Goal: Task Accomplishment & Management: Use online tool/utility

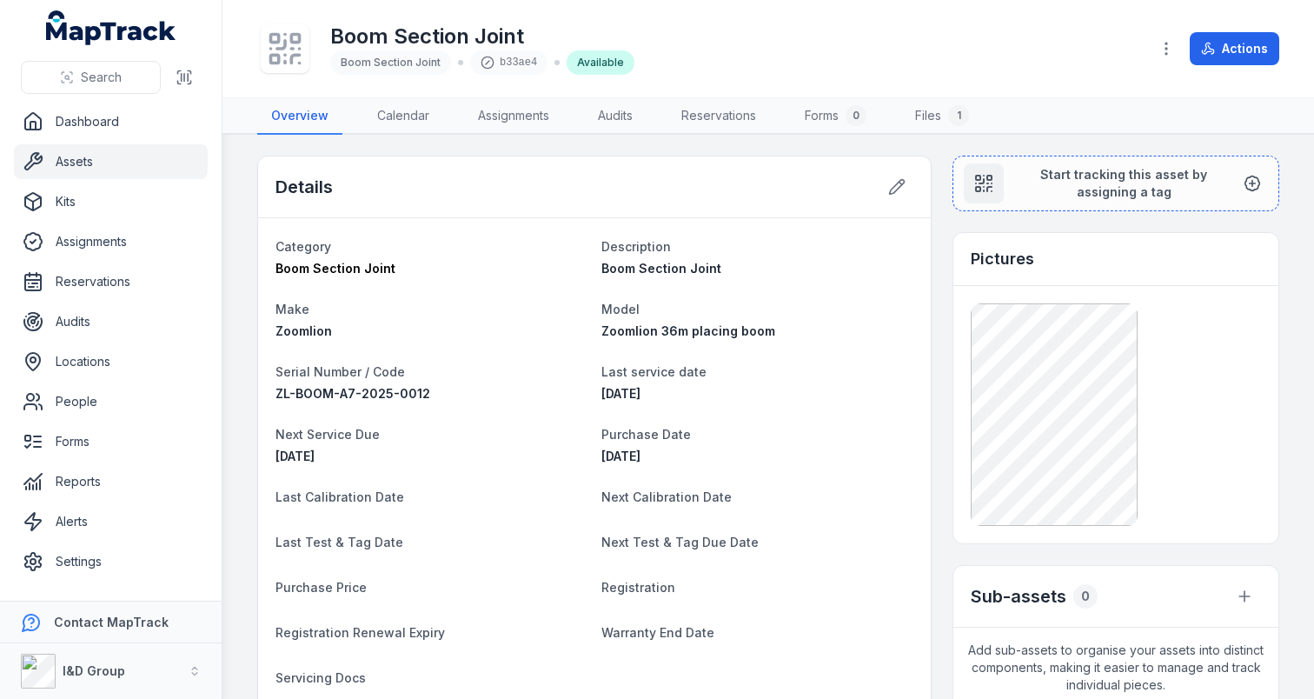
click at [128, 167] on link "Assets" at bounding box center [111, 161] width 194 height 35
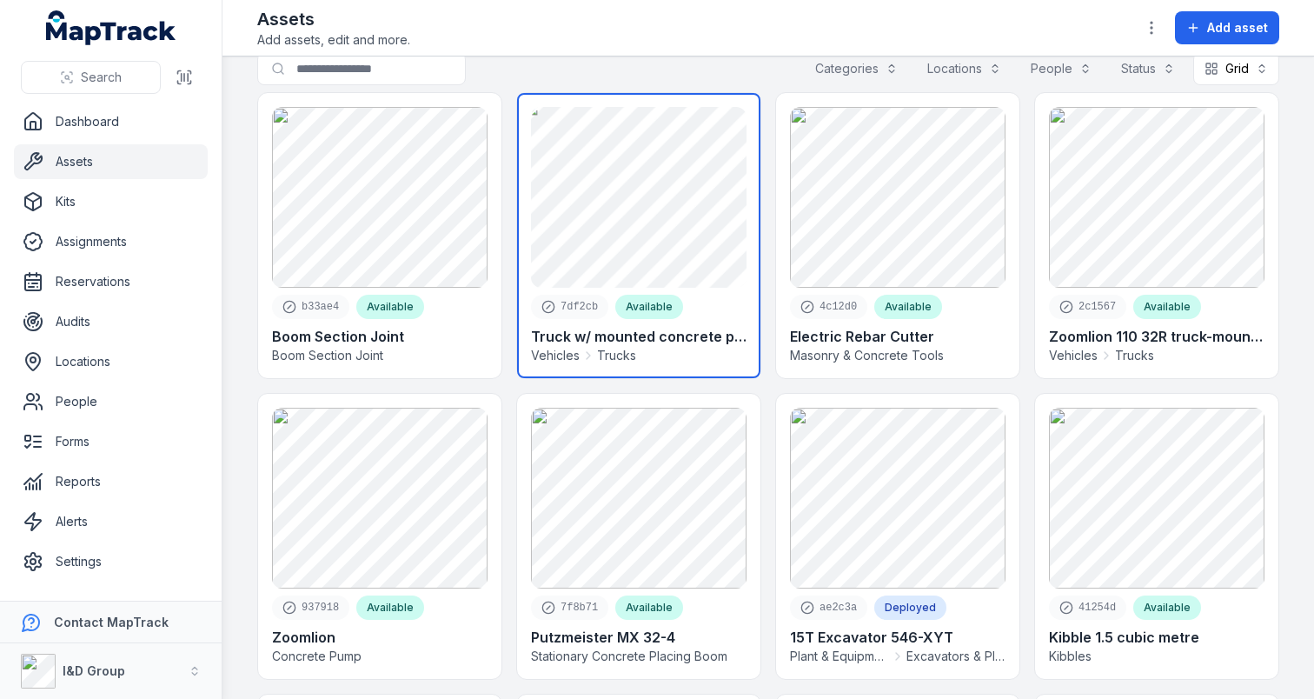
scroll to position [31, 0]
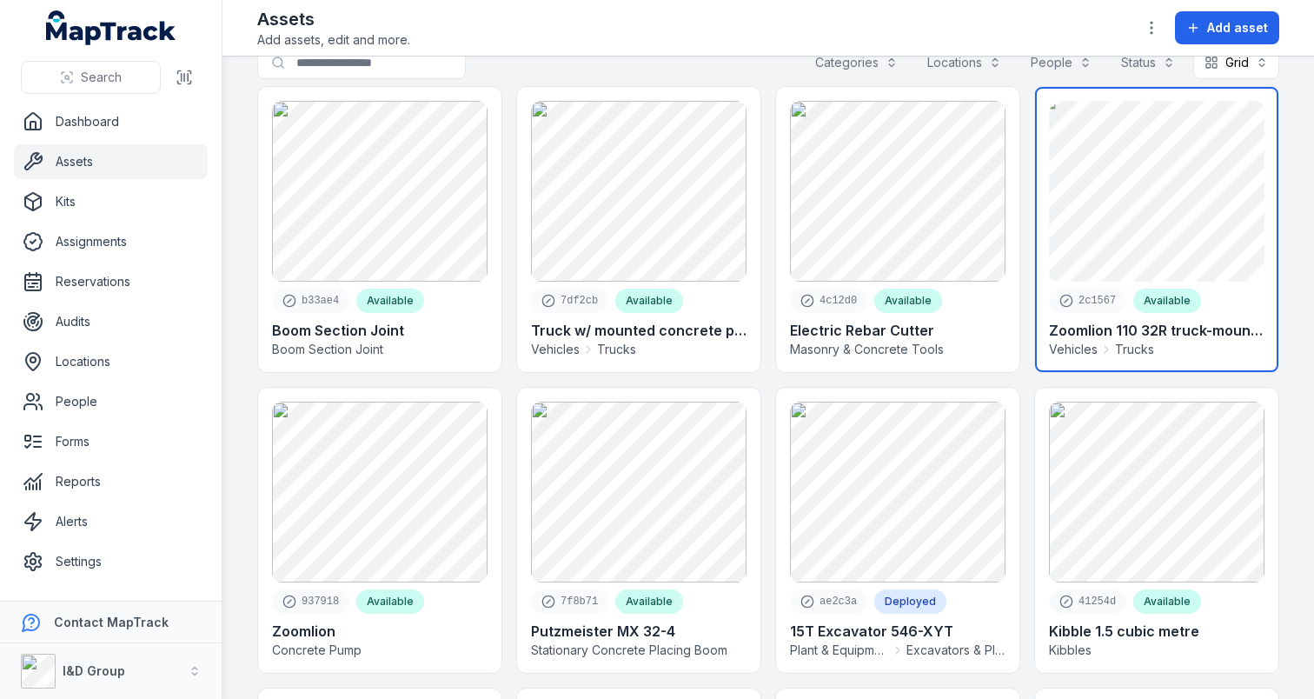
click at [1100, 208] on link at bounding box center [1156, 229] width 243 height 285
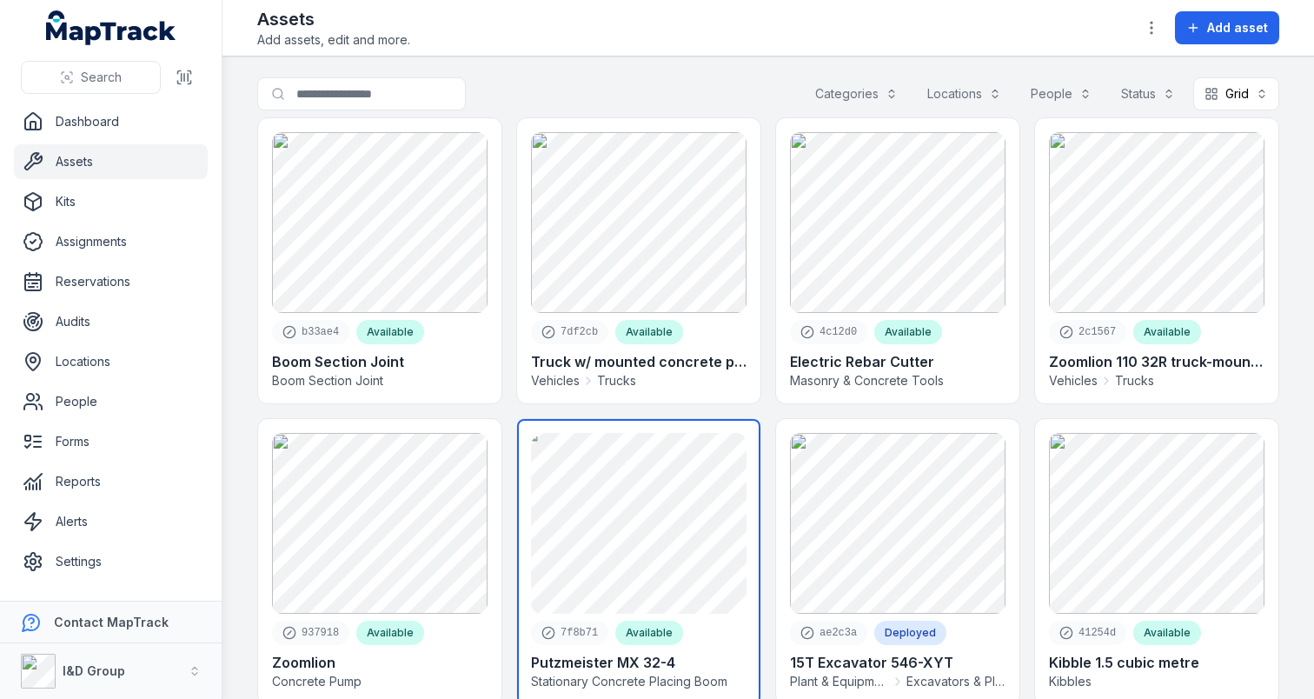
click at [633, 511] on link at bounding box center [638, 561] width 243 height 285
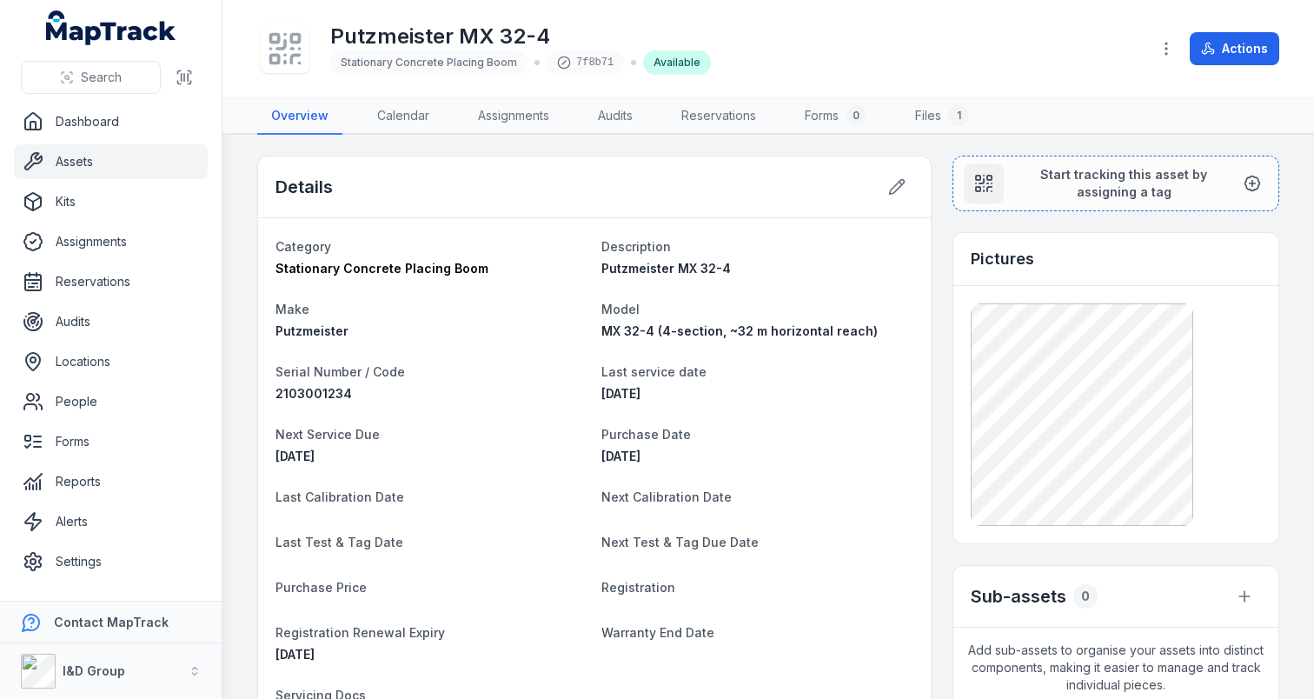
scroll to position [106, 0]
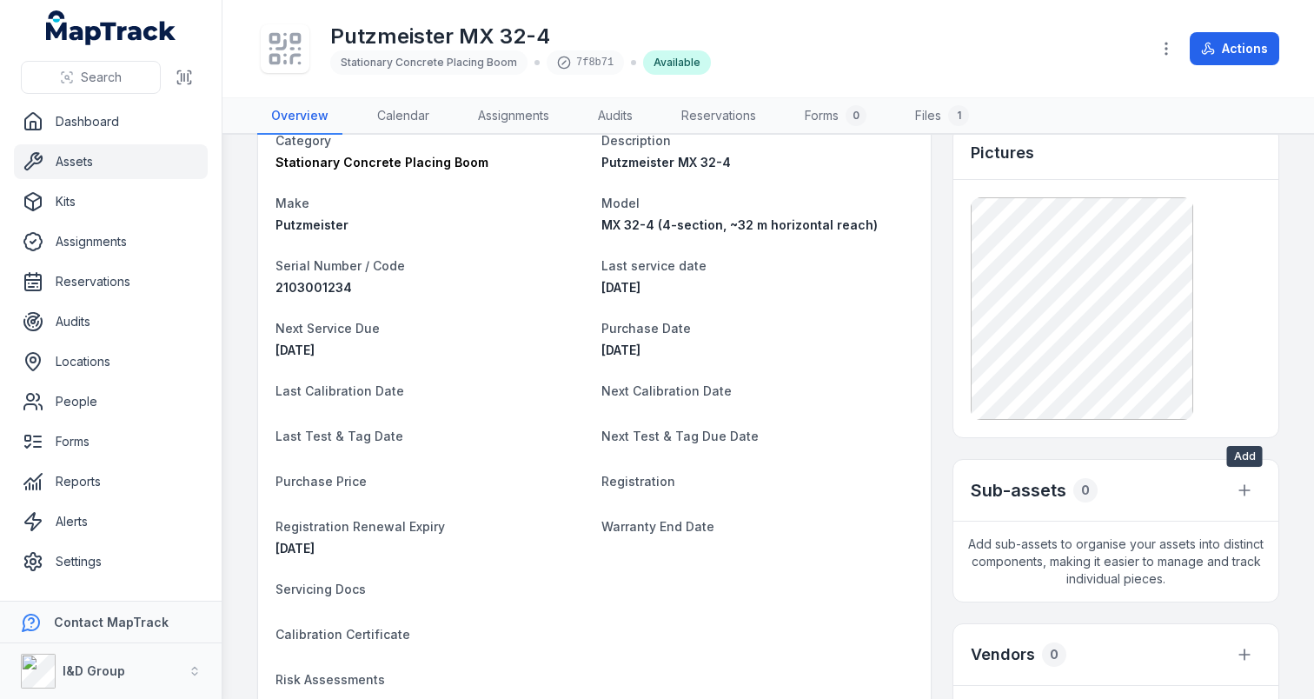
click at [1254, 504] on div at bounding box center [1244, 490] width 33 height 33
click at [1254, 495] on button "button" at bounding box center [1244, 490] width 33 height 33
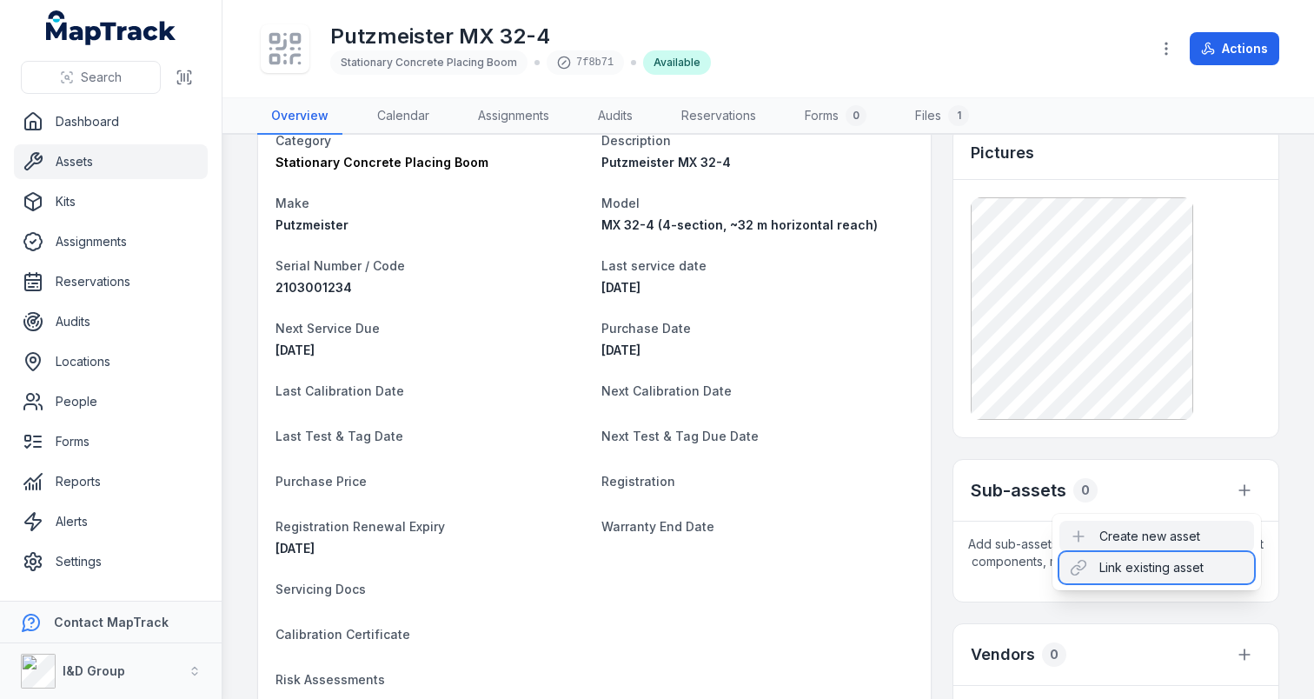
click at [1094, 556] on div "Link existing asset" at bounding box center [1156, 567] width 195 height 31
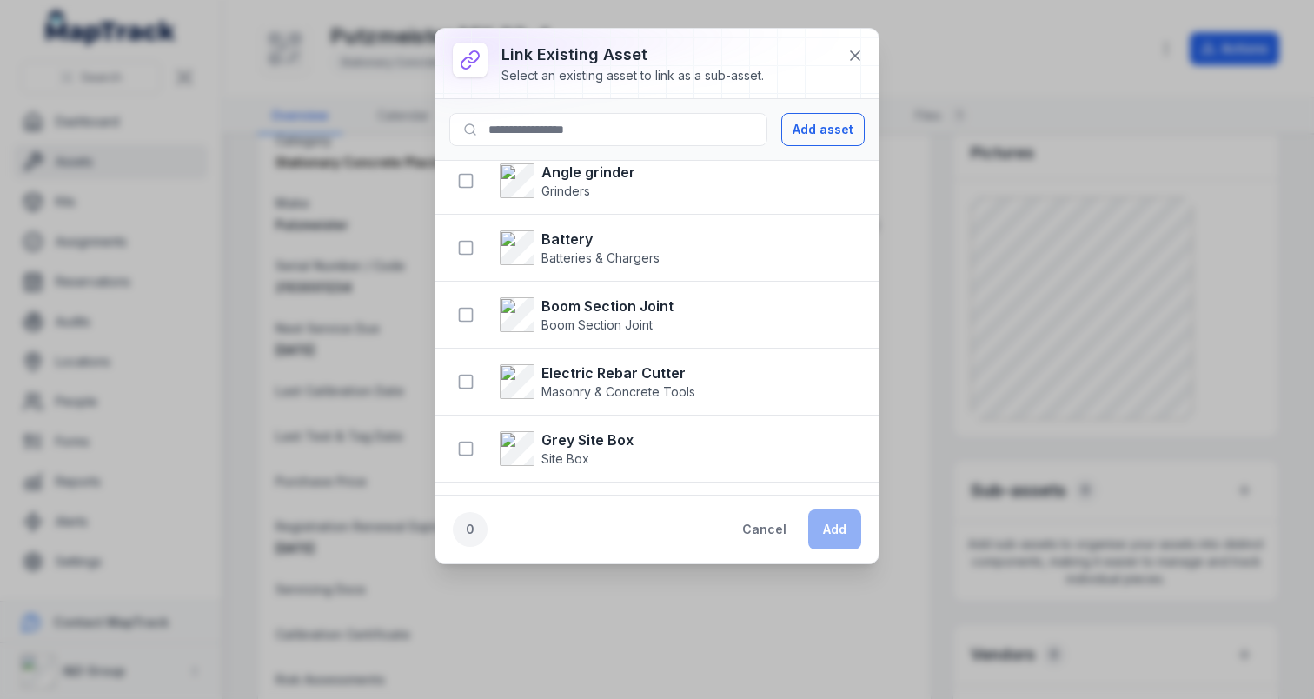
scroll to position [80, 0]
click at [462, 302] on button "button" at bounding box center [465, 313] width 33 height 33
click at [838, 532] on button "Add" at bounding box center [834, 529] width 53 height 40
